Goal: Obtain resource: Obtain resource

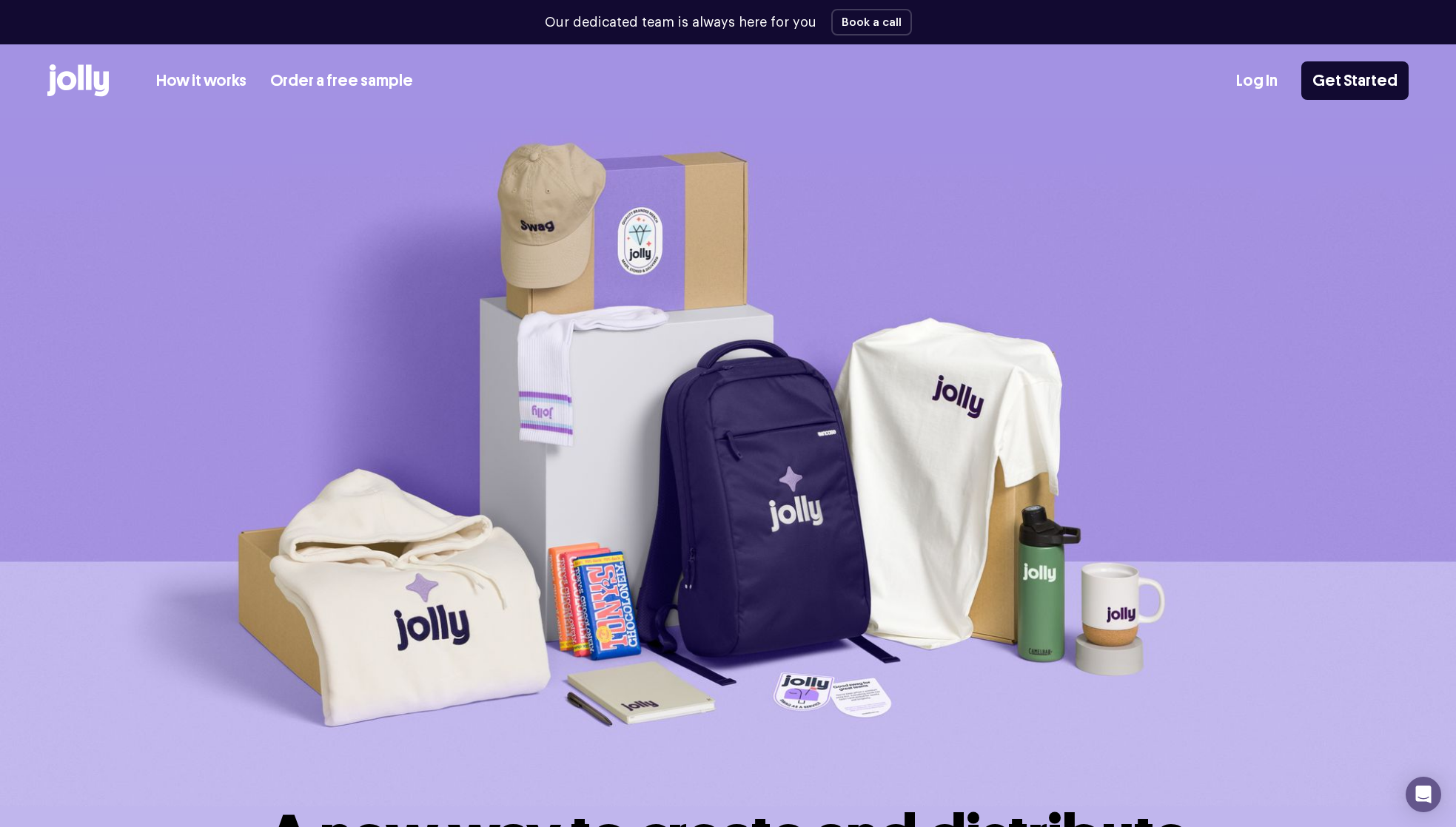
click at [188, 72] on link "How it works" at bounding box center [201, 81] width 90 height 24
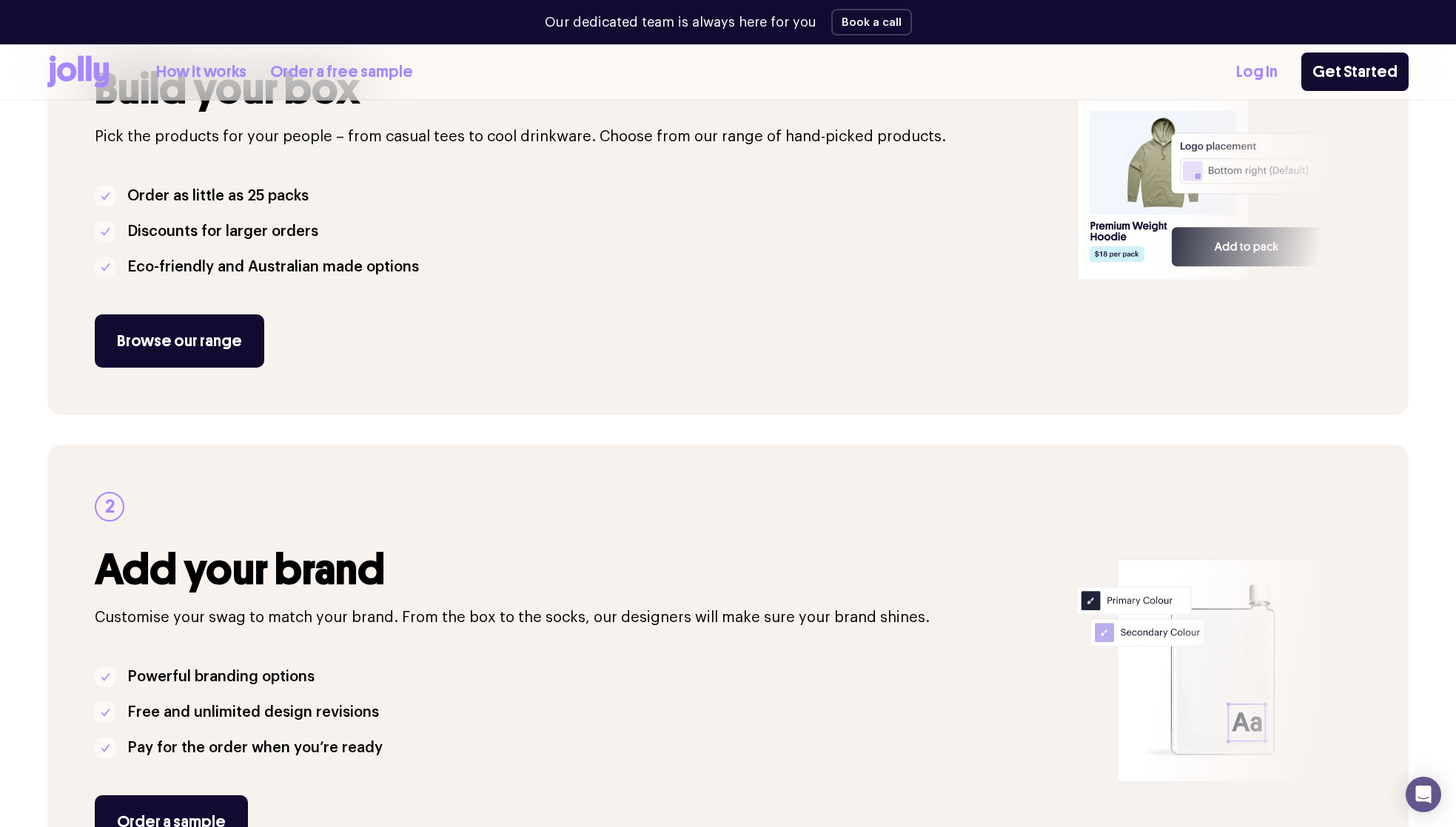
scroll to position [521, 0]
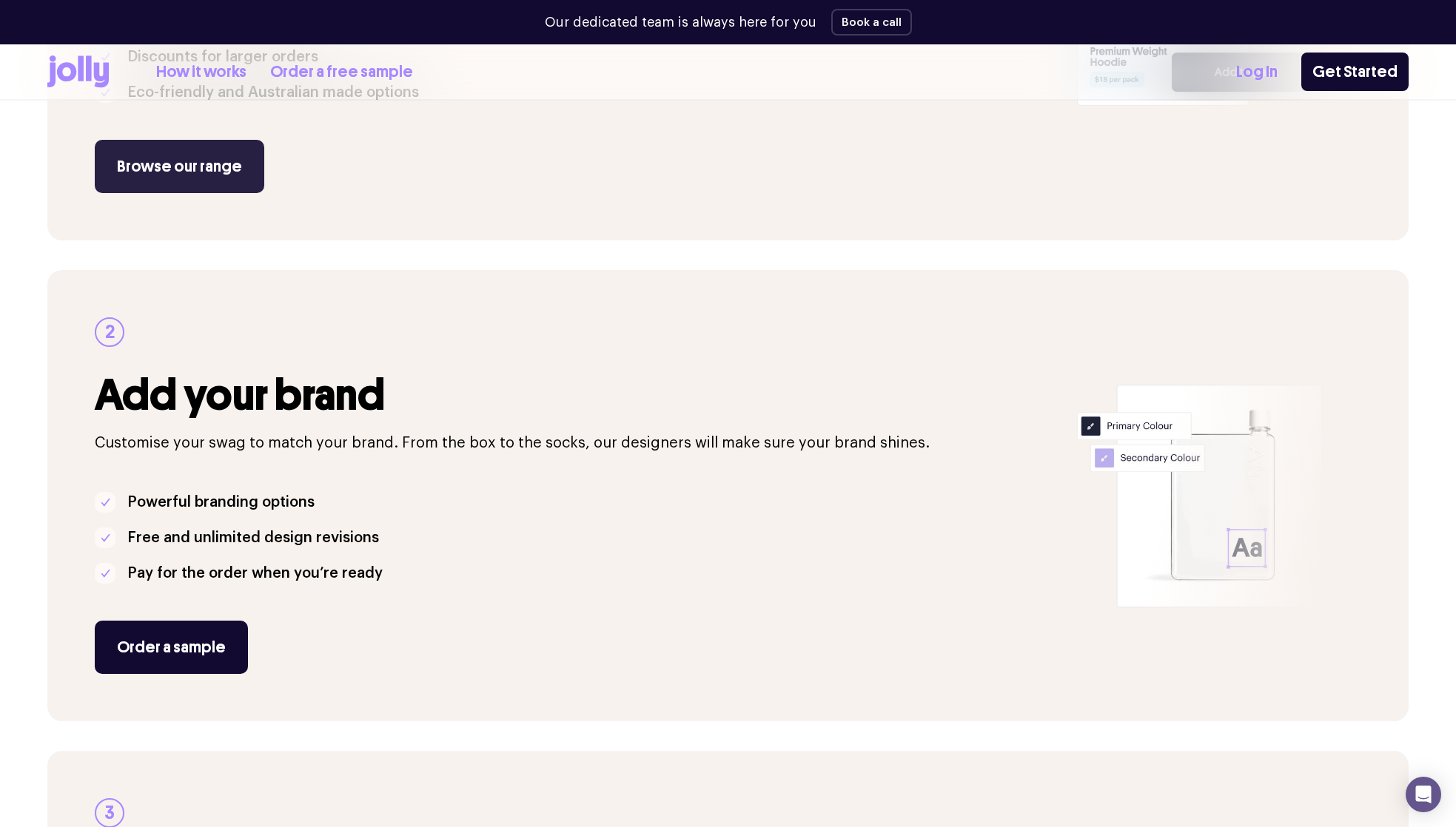
click at [194, 170] on link "Browse our range" at bounding box center [179, 166] width 170 height 53
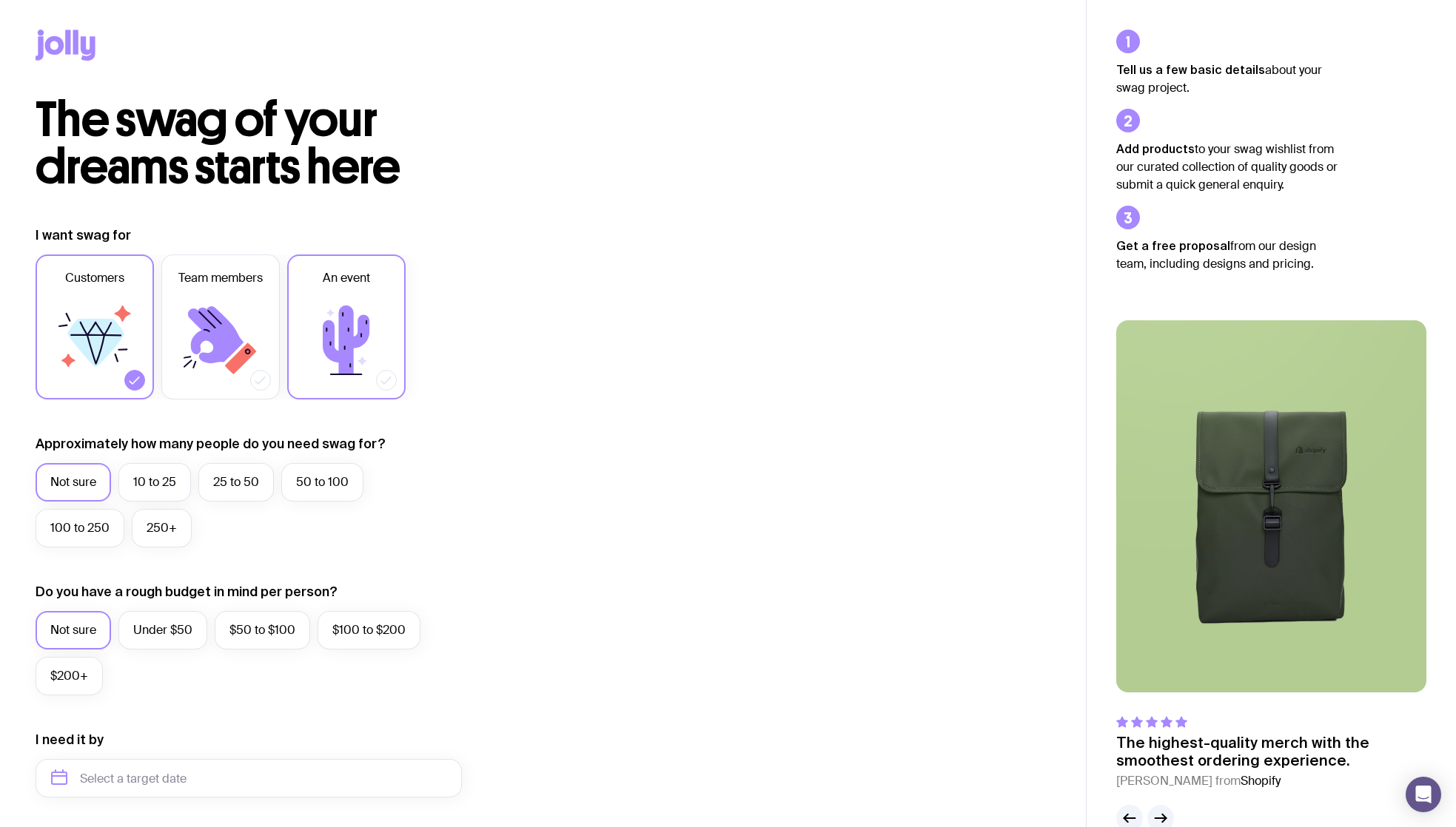
click at [359, 323] on icon at bounding box center [346, 339] width 47 height 68
click at [0, 0] on input "An event" at bounding box center [0, 0] width 0 height 0
click at [137, 380] on icon at bounding box center [135, 381] width 15 height 15
click at [0, 0] on input "Customers" at bounding box center [0, 0] width 0 height 0
click at [153, 535] on label "250+" at bounding box center [161, 528] width 60 height 38
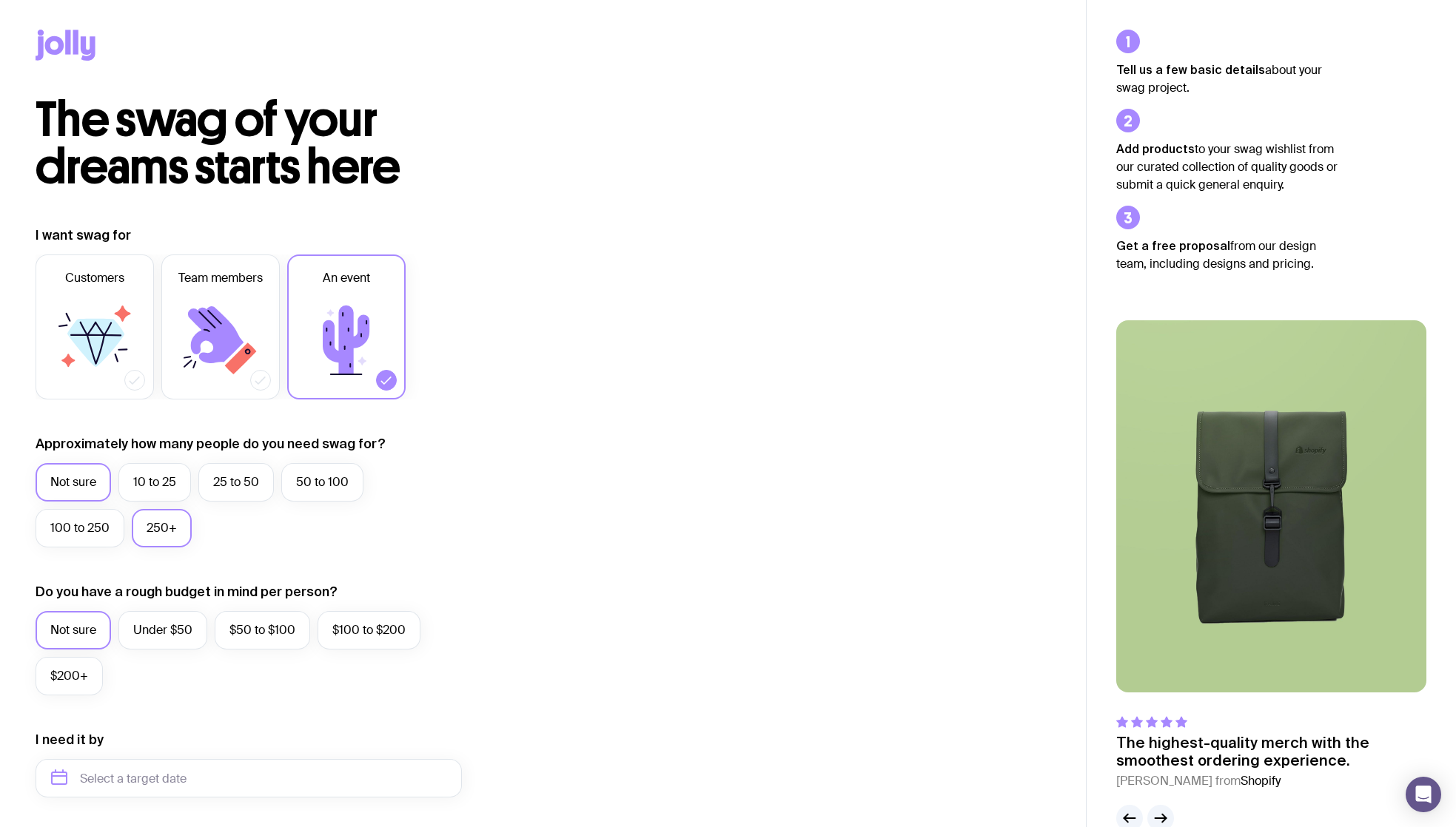
click at [0, 0] on input "250+" at bounding box center [0, 0] width 0 height 0
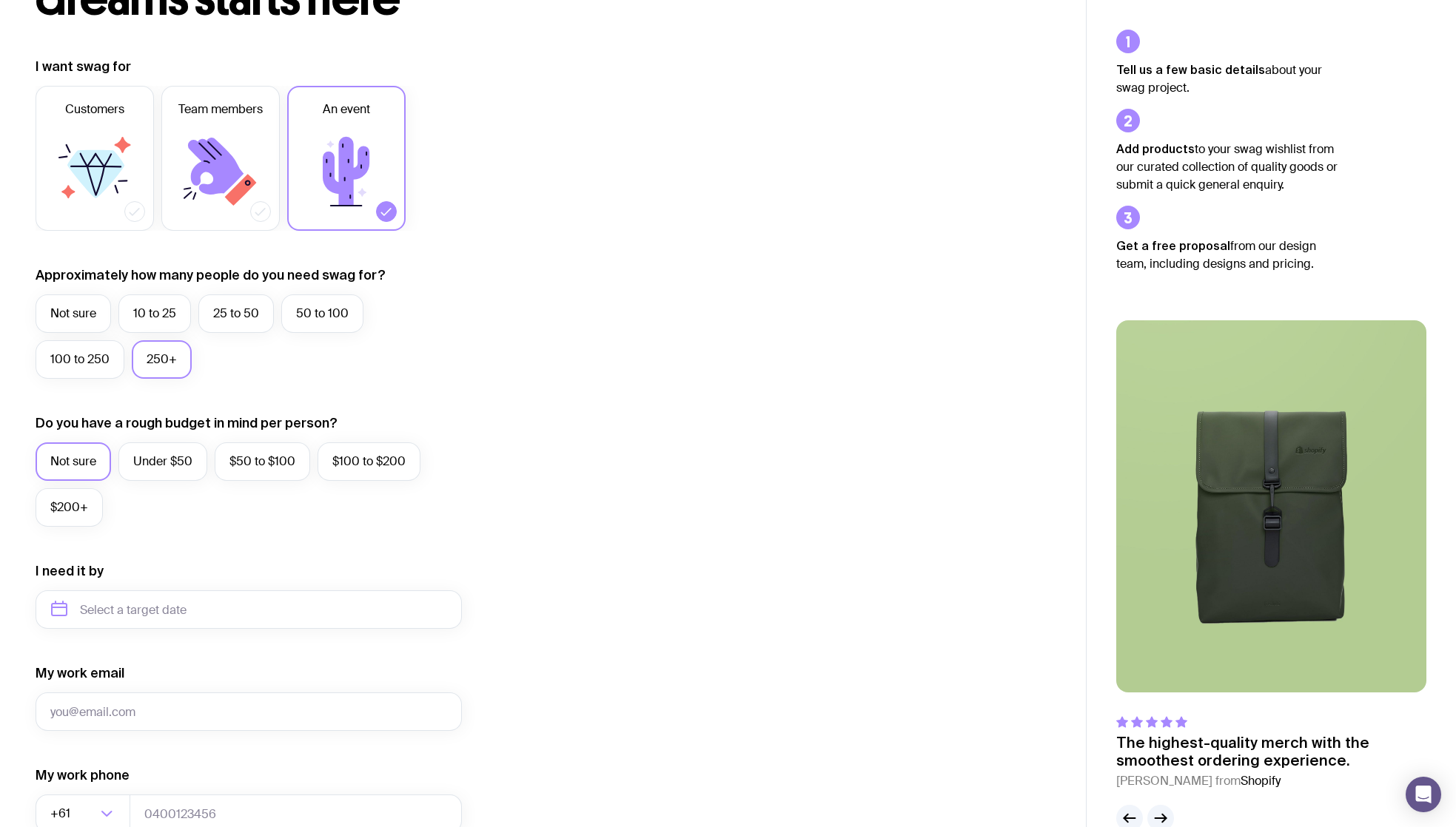
scroll to position [203, 0]
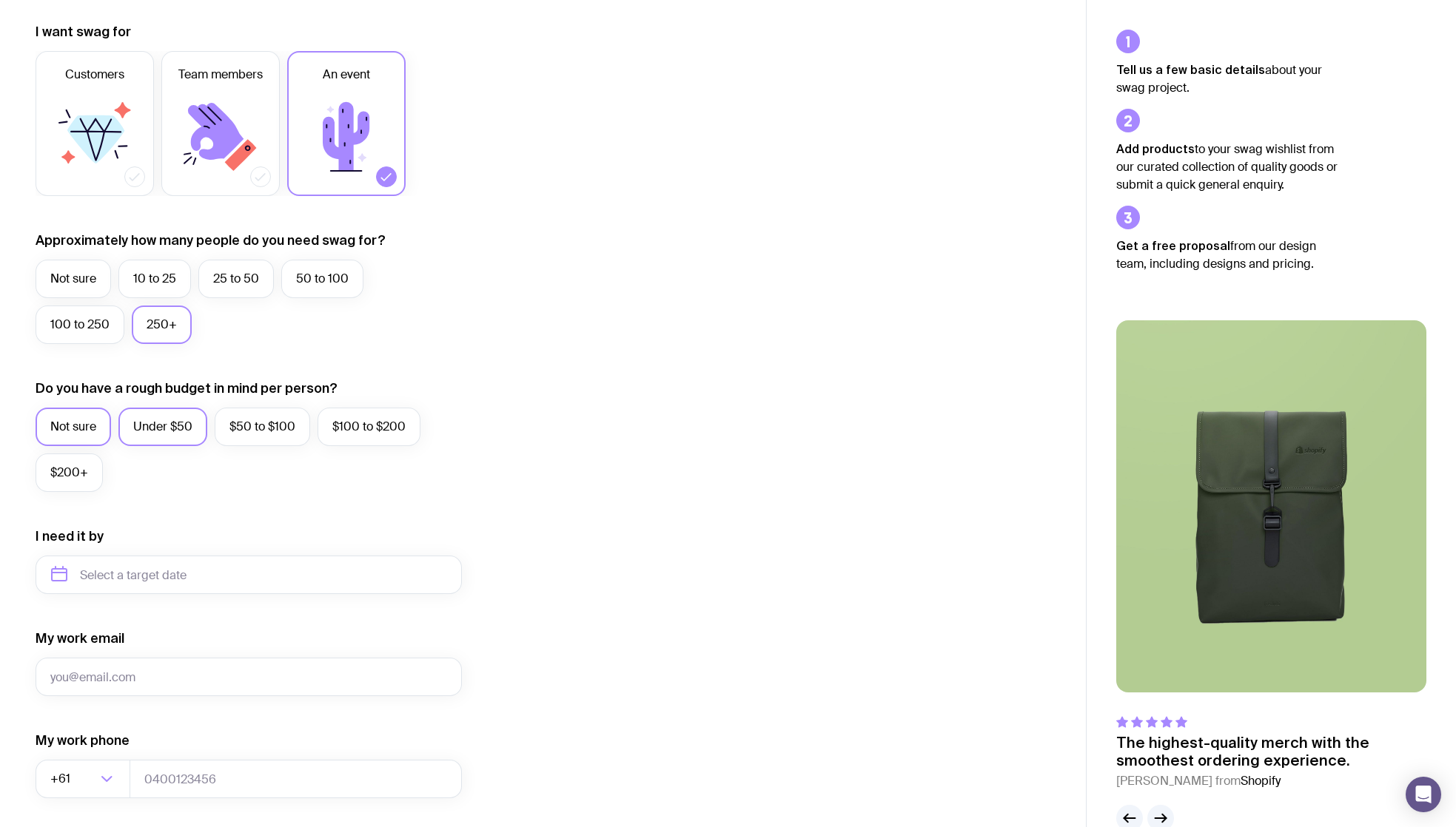
click at [150, 431] on label "Under $50" at bounding box center [162, 427] width 89 height 38
click at [0, 0] on input "Under $50" at bounding box center [0, 0] width 0 height 0
click at [156, 578] on input "text" at bounding box center [249, 574] width 426 height 38
click at [346, 643] on div "My work email" at bounding box center [249, 662] width 426 height 67
click at [233, 575] on input "text" at bounding box center [249, 574] width 426 height 38
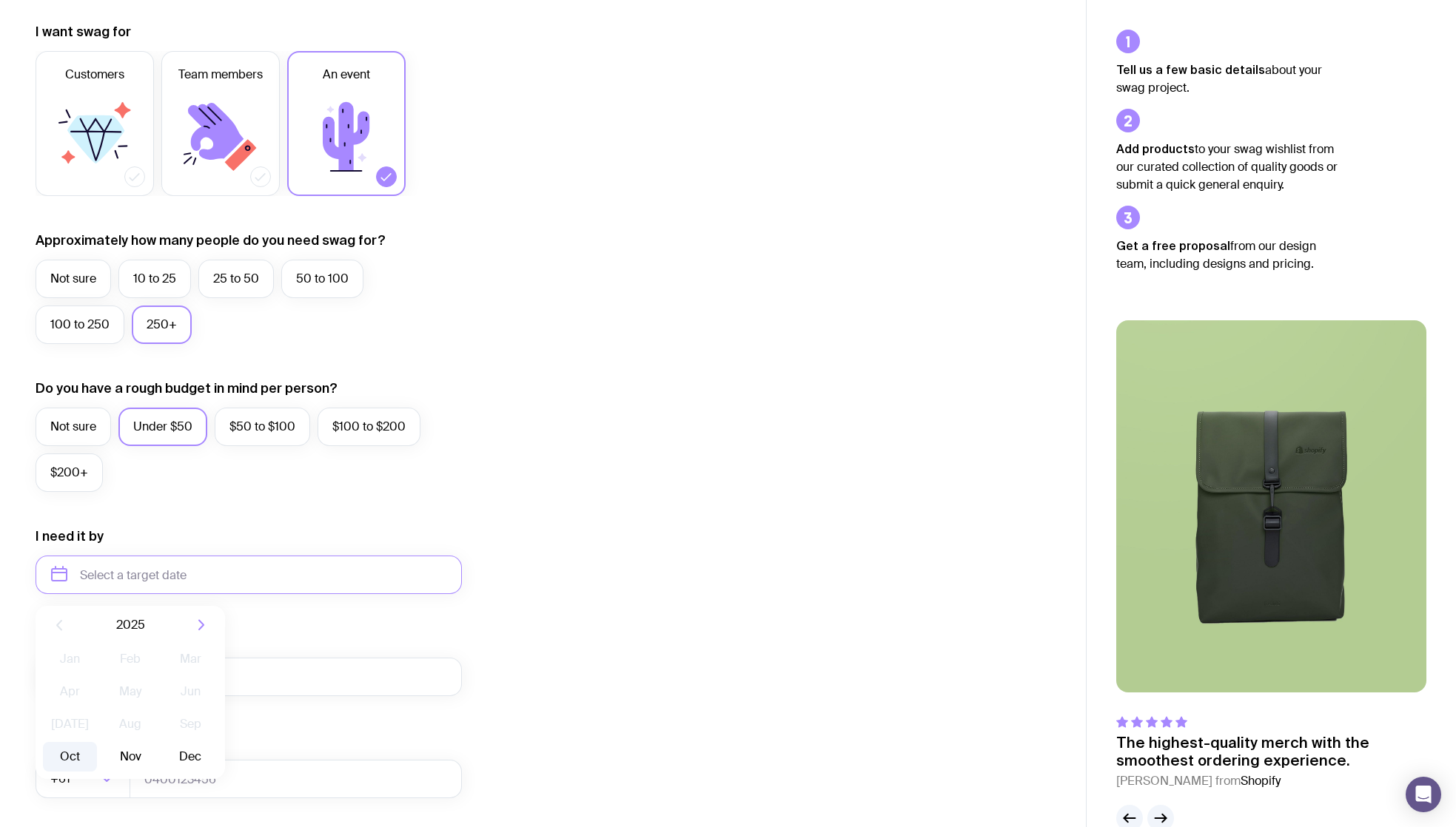
click at [73, 760] on button "Oct" at bounding box center [70, 757] width 54 height 30
type input "[DATE]"
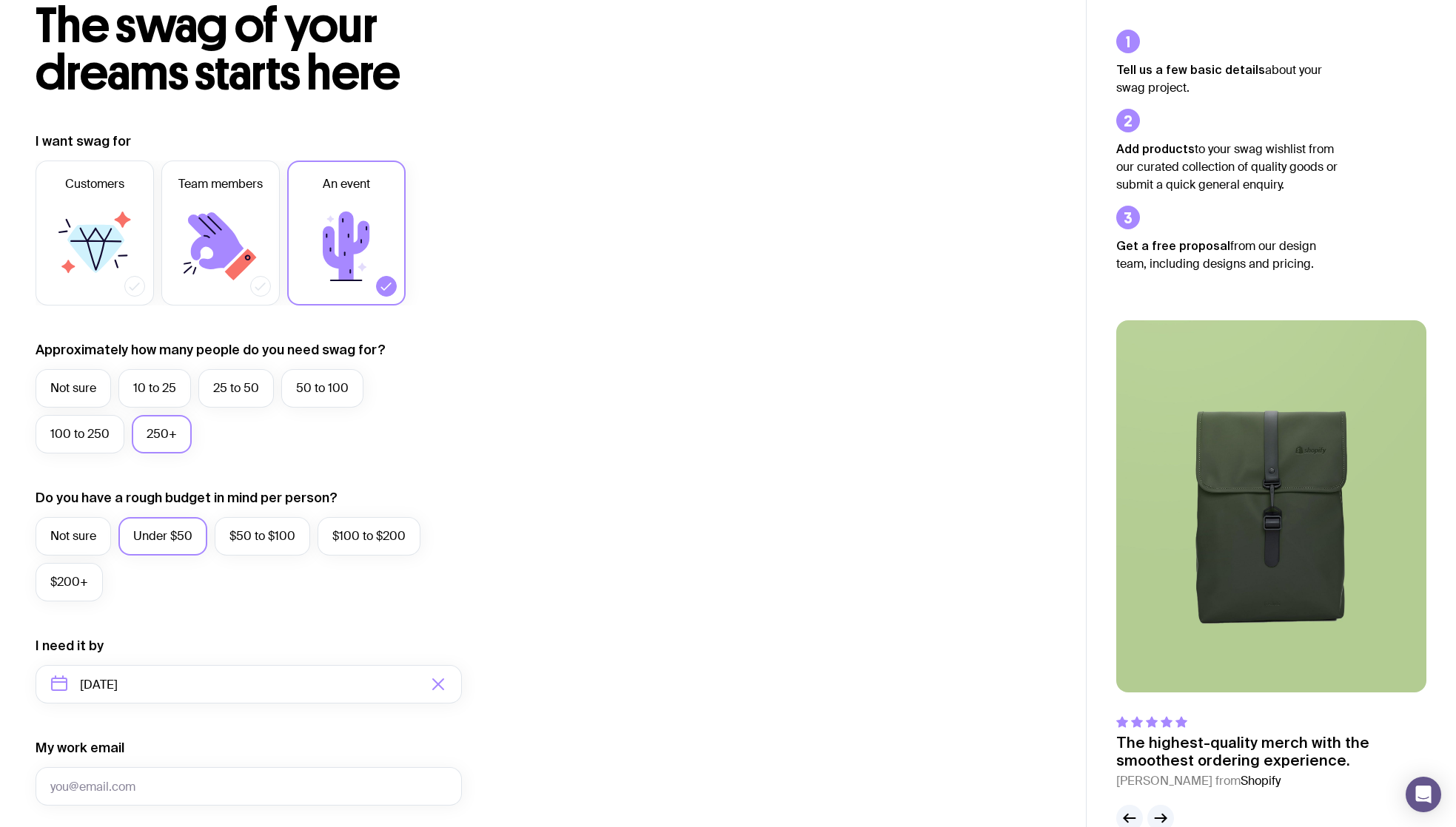
scroll to position [0, 0]
